Goal: Task Accomplishment & Management: Use online tool/utility

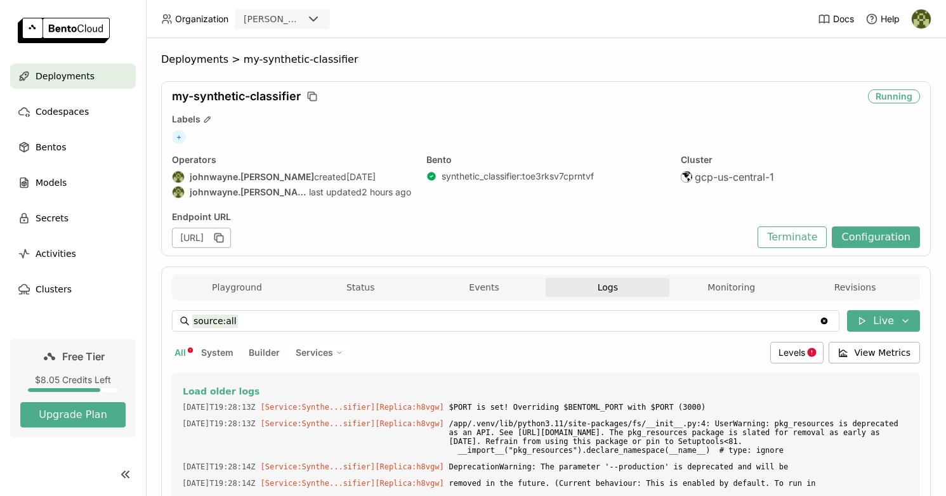
scroll to position [72, 0]
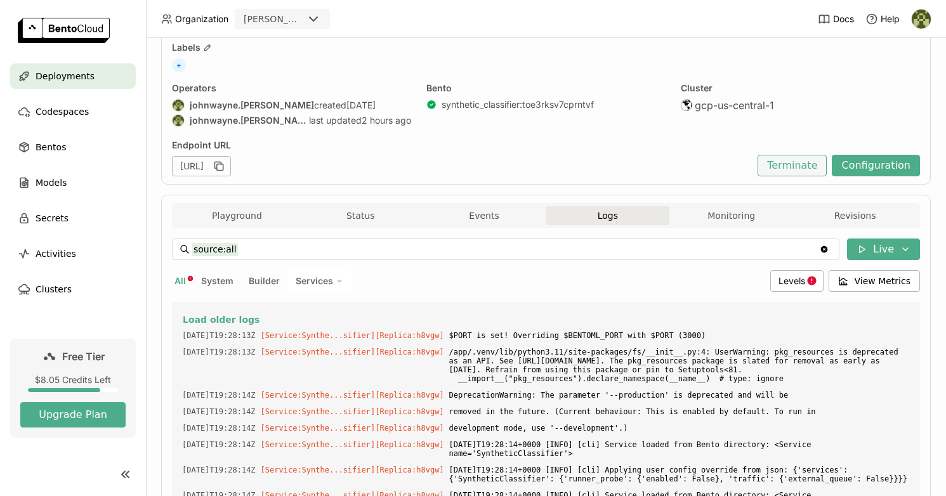
click at [792, 167] on button "Terminate" at bounding box center [791, 166] width 69 height 22
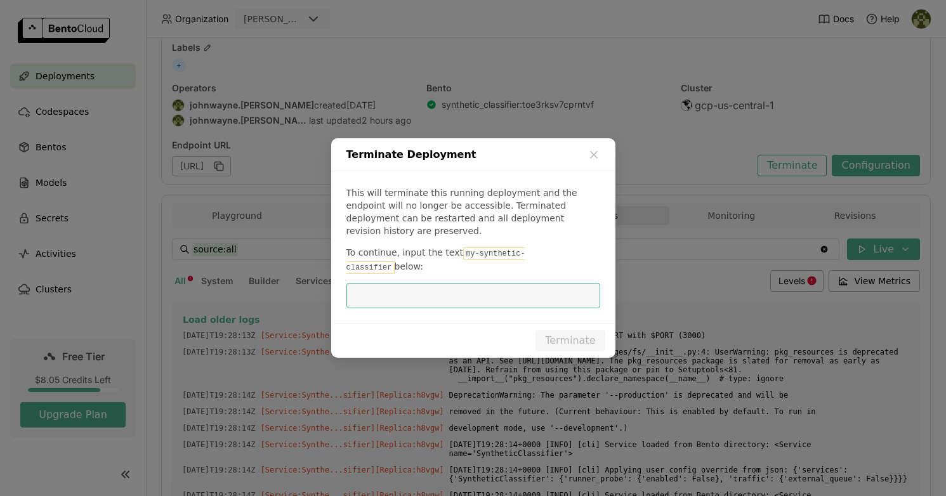
click at [512, 252] on code "my-synthetic-classifier" at bounding box center [435, 260] width 179 height 27
click at [499, 256] on code "my-synthetic-classifier" at bounding box center [435, 260] width 179 height 27
drag, startPoint x: 459, startPoint y: 257, endPoint x: 563, endPoint y: 255, distance: 104.7
click at [525, 255] on code "my-synthetic-classifier" at bounding box center [435, 260] width 179 height 27
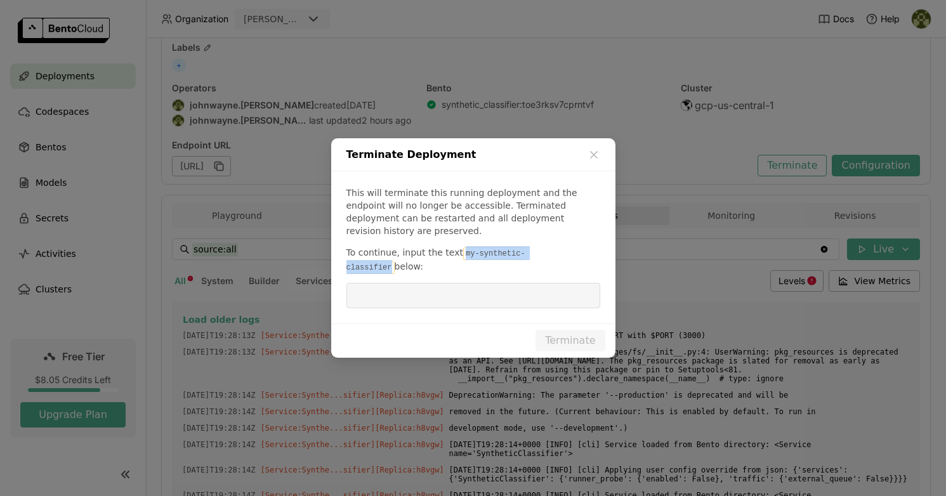
copy code "my-synthetic-classifier"
click at [445, 285] on input "dialog" at bounding box center [473, 296] width 239 height 24
paste input "my-synthetic-classifier"
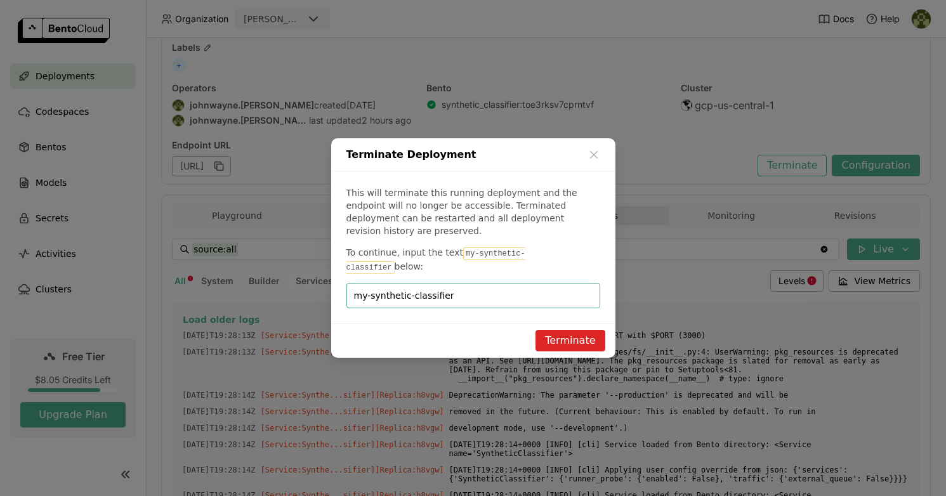
type input "my-synthetic-classifier"
click at [567, 330] on button "Terminate" at bounding box center [569, 341] width 69 height 22
